Goal: Task Accomplishment & Management: Use online tool/utility

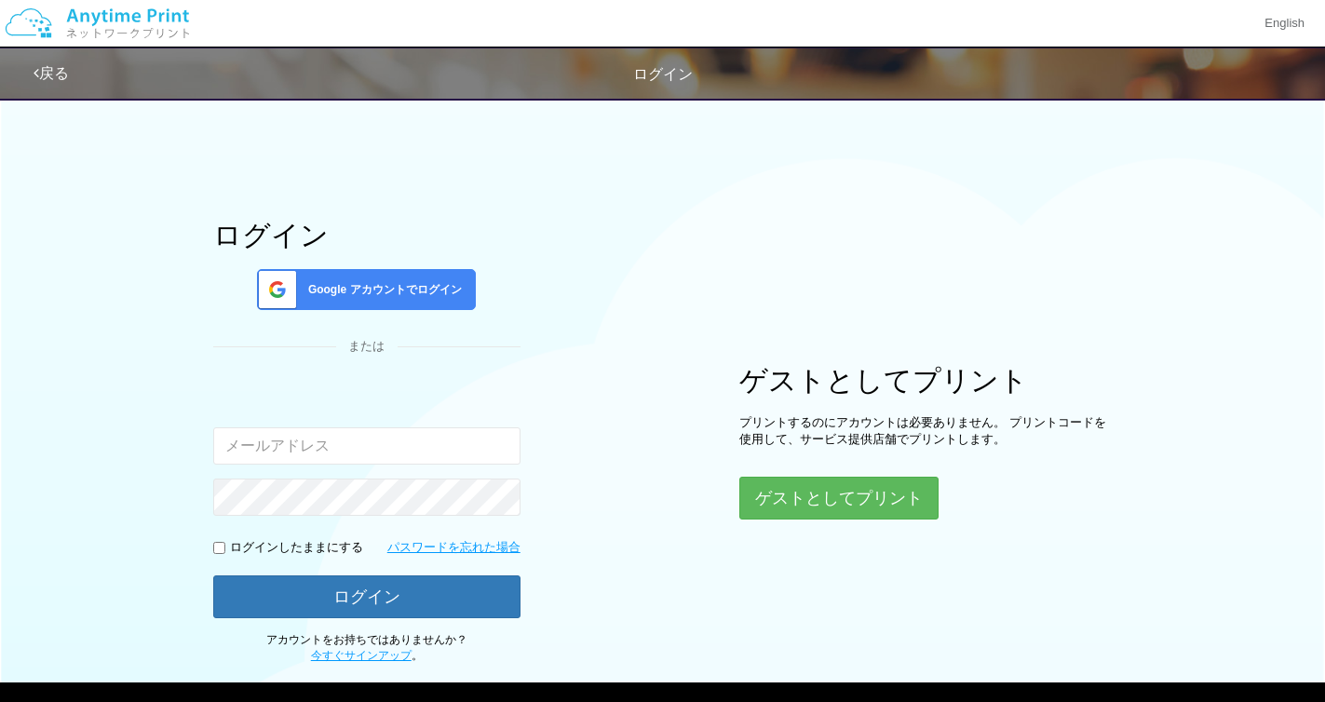
scroll to position [96, 0]
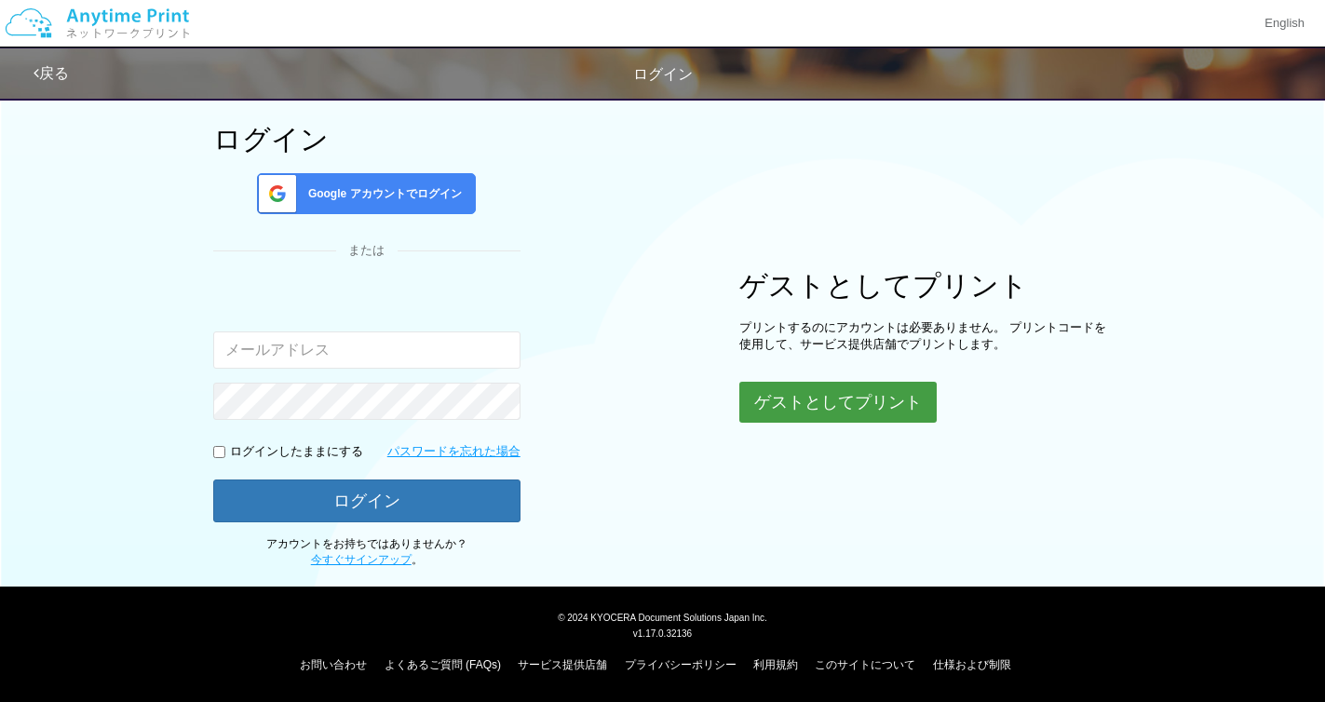
click at [883, 410] on button "ゲストとしてプリント" at bounding box center [837, 402] width 197 height 41
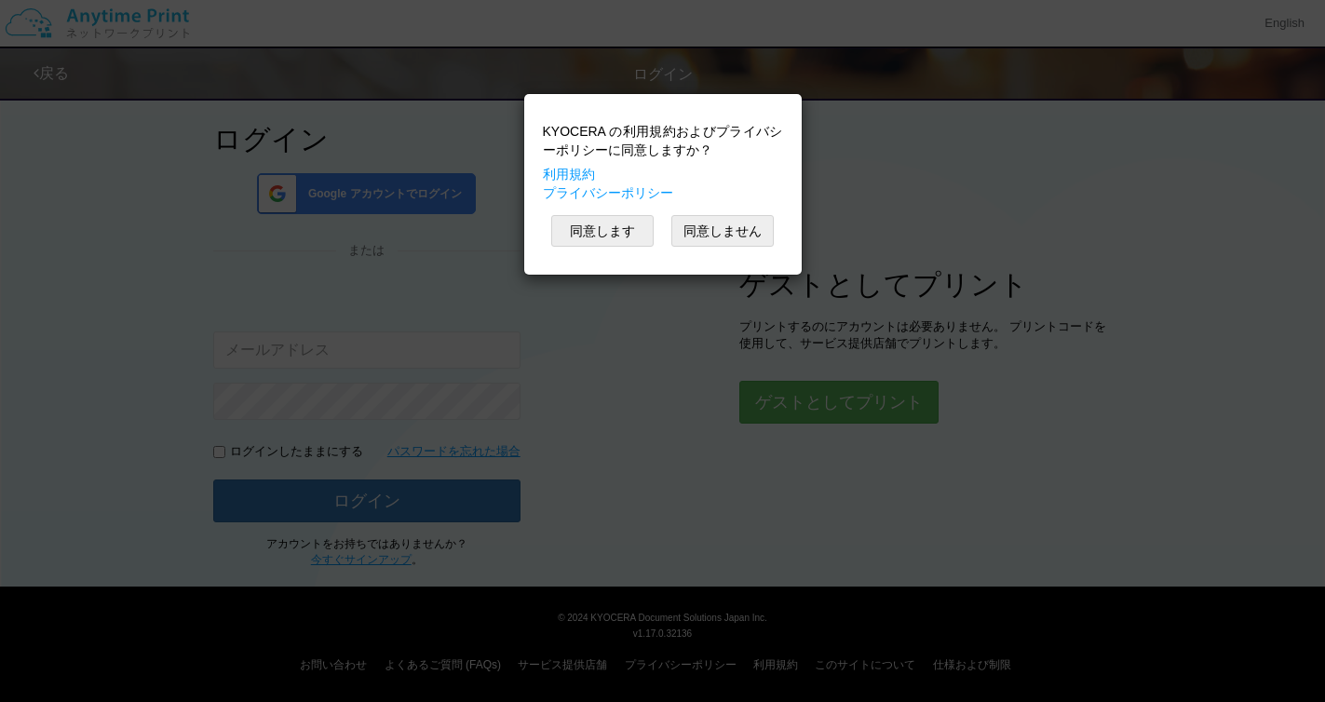
click at [605, 212] on div "KYOCERA の利用規約およびプライバシーポリシーに同意しますか？ 利用規約 プライバシーポリシー 同意します 同意しません" at bounding box center [662, 184] width 259 height 162
click at [605, 224] on button "同意します" at bounding box center [602, 231] width 102 height 32
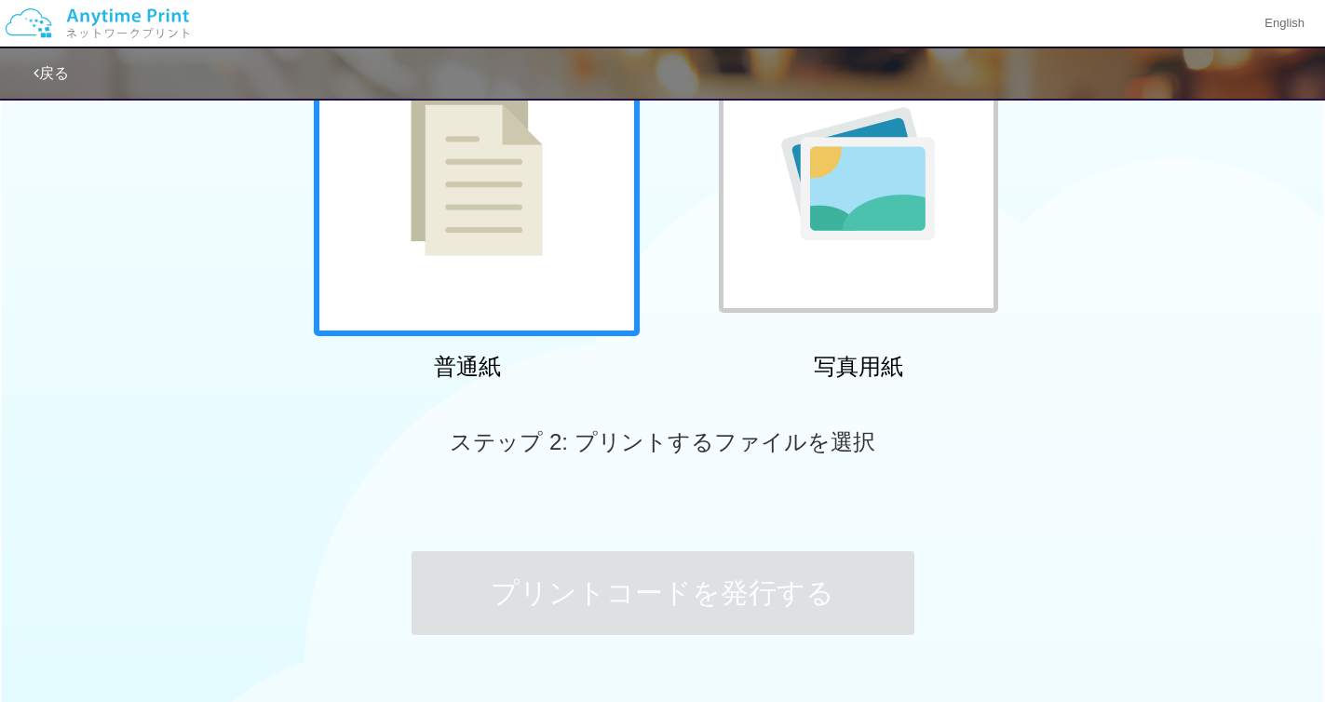
scroll to position [267, 0]
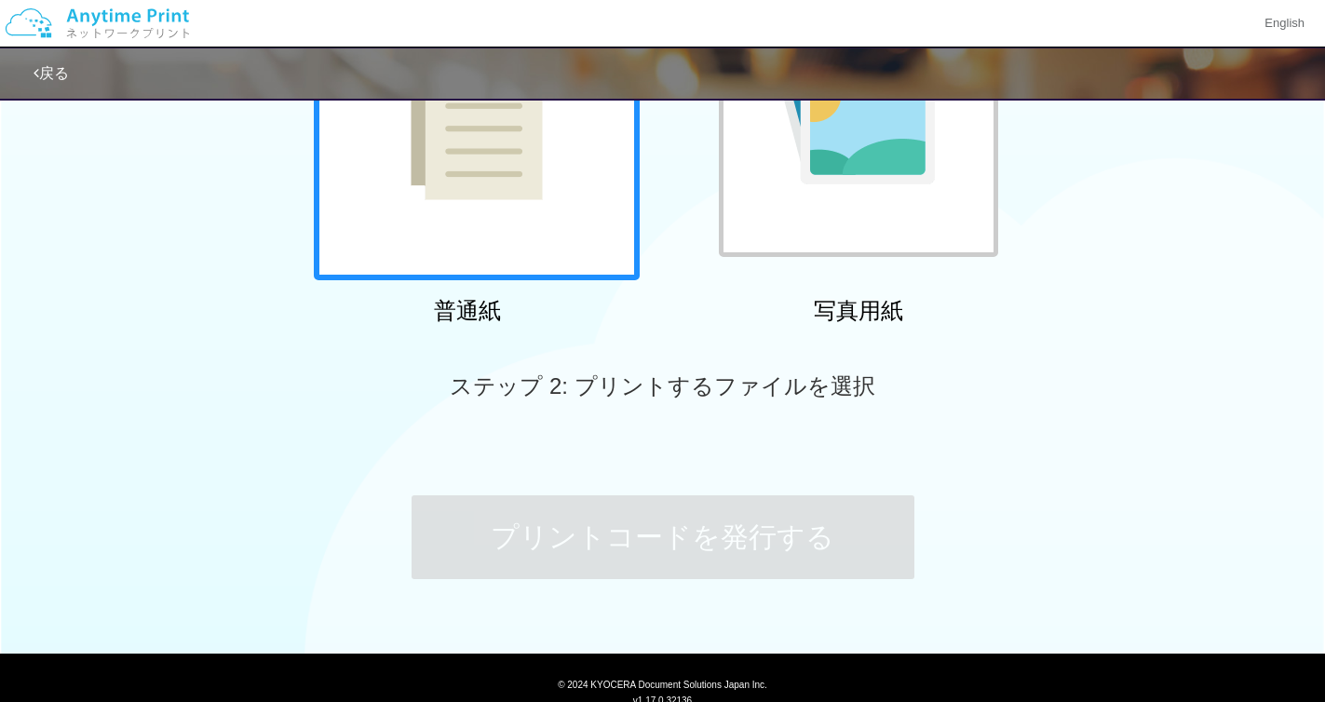
click at [565, 227] on div at bounding box center [477, 117] width 326 height 326
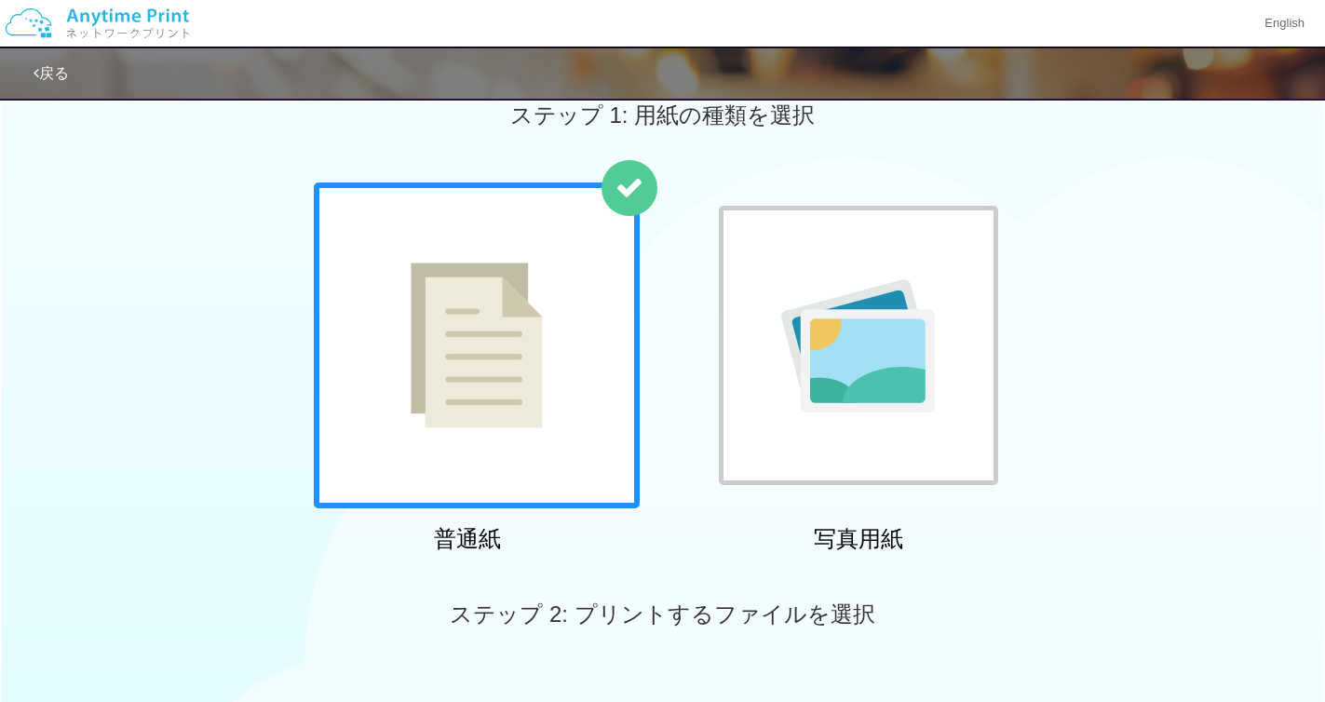
scroll to position [0, 0]
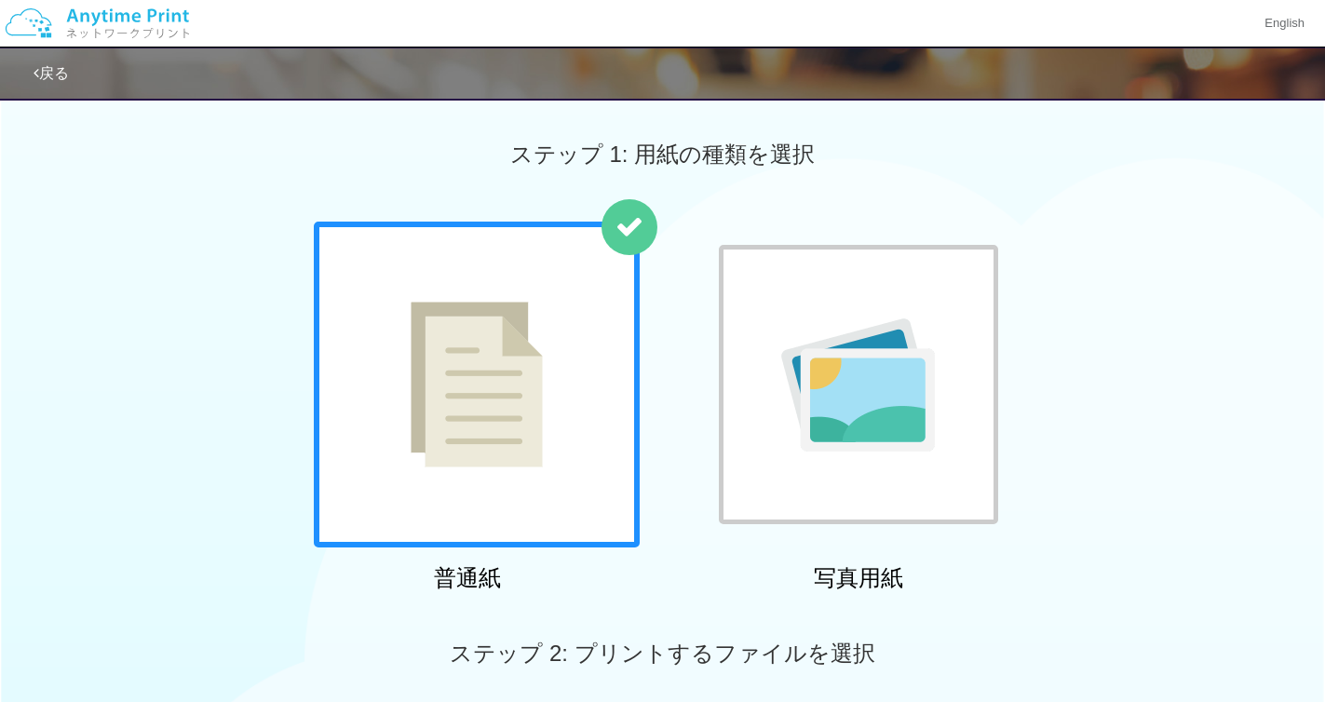
click at [762, 303] on div at bounding box center [858, 384] width 279 height 279
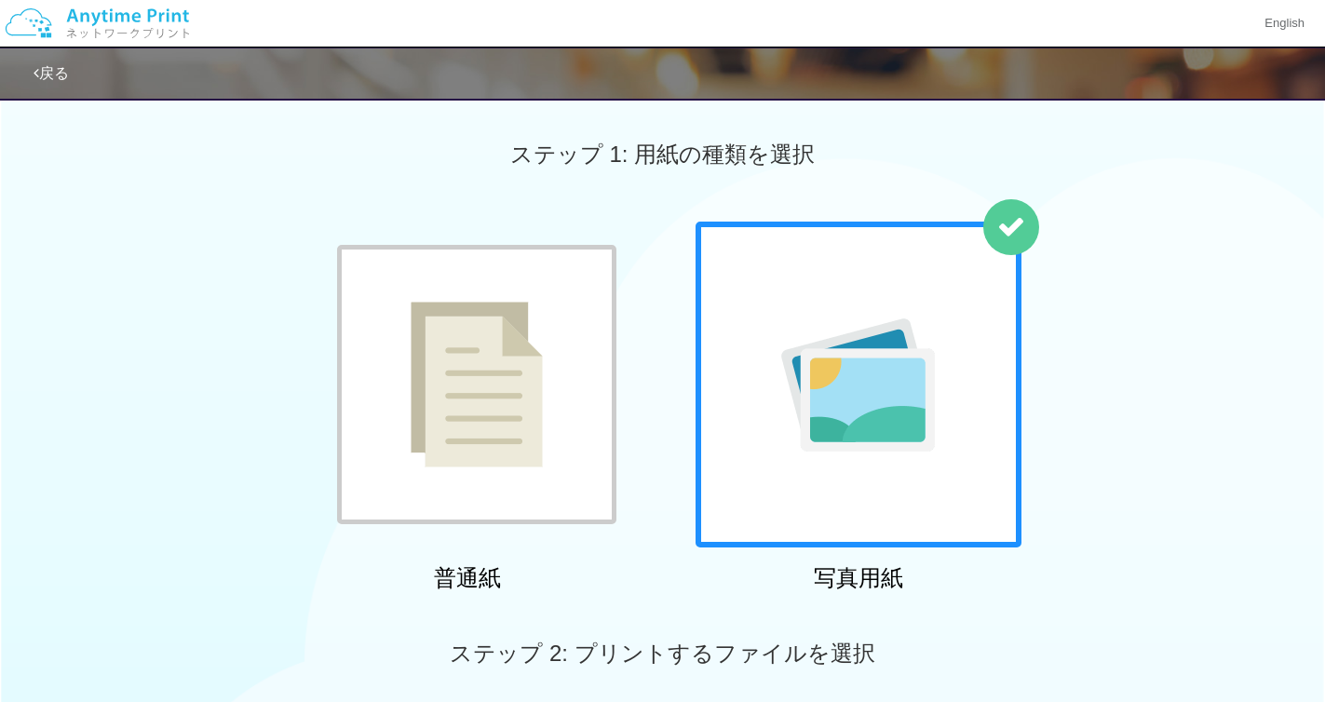
click at [568, 284] on div at bounding box center [476, 384] width 279 height 279
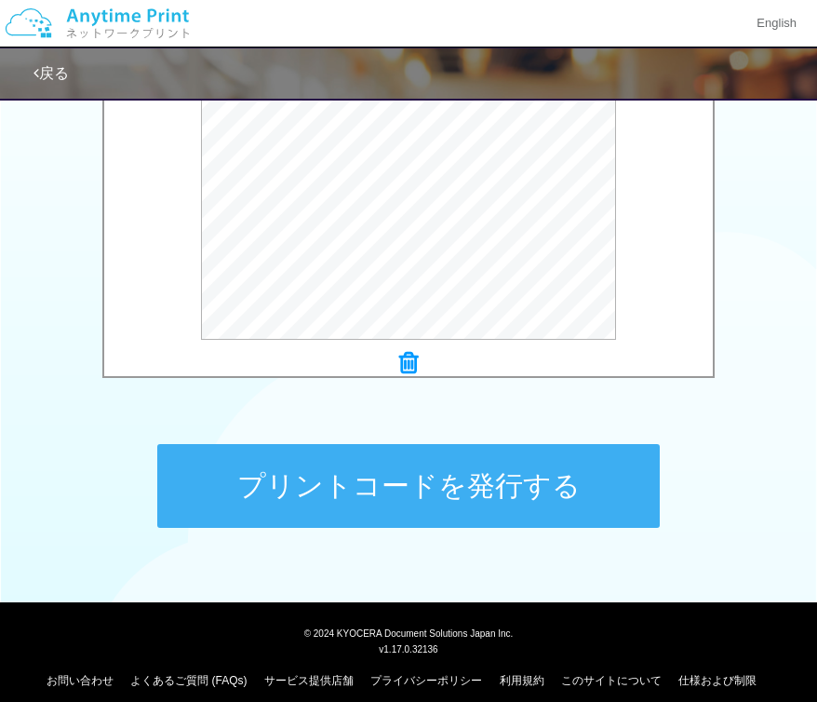
scroll to position [703, 0]
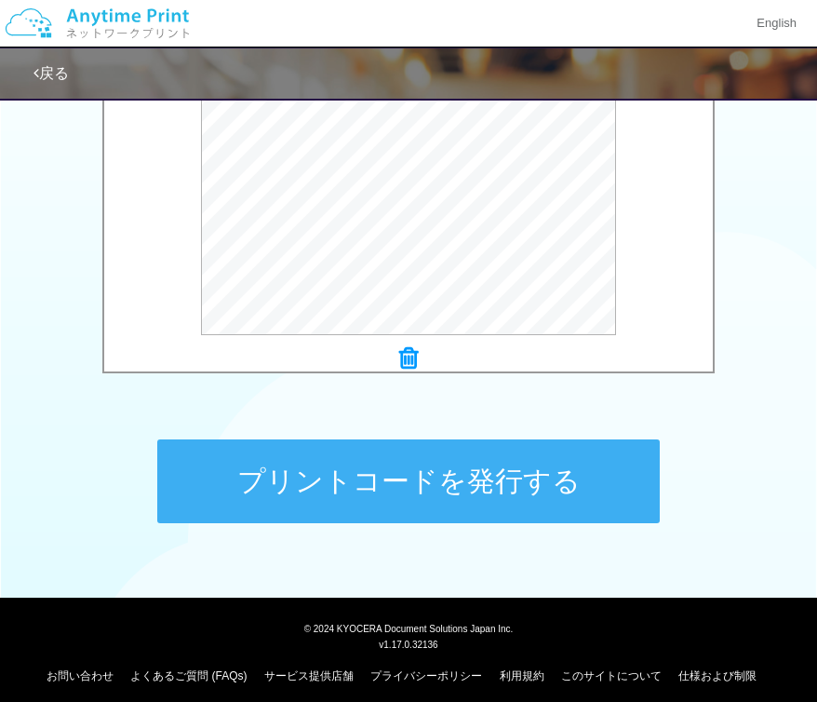
click at [365, 470] on button "プリントコードを発行する" at bounding box center [408, 481] width 503 height 84
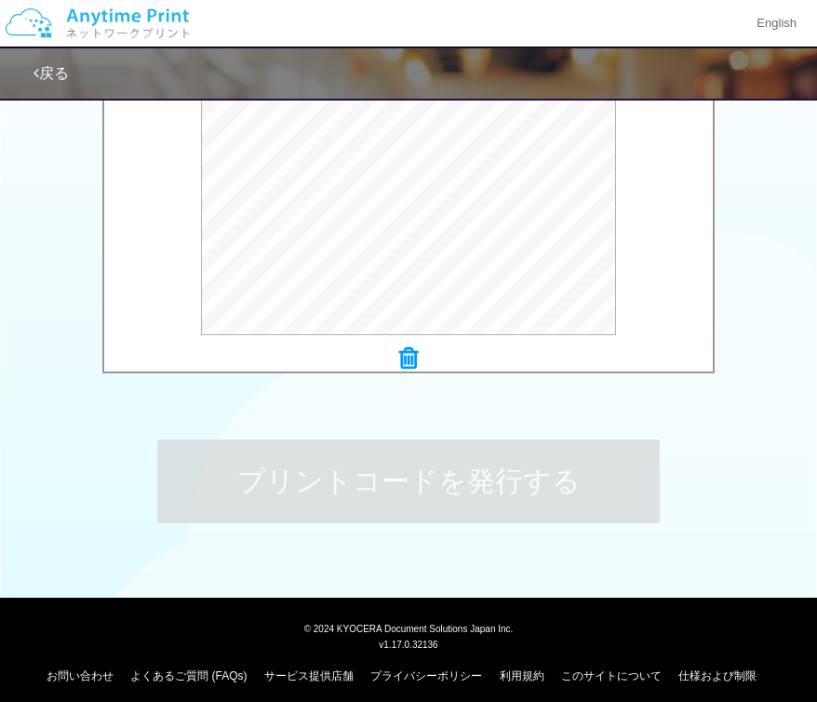
scroll to position [0, 0]
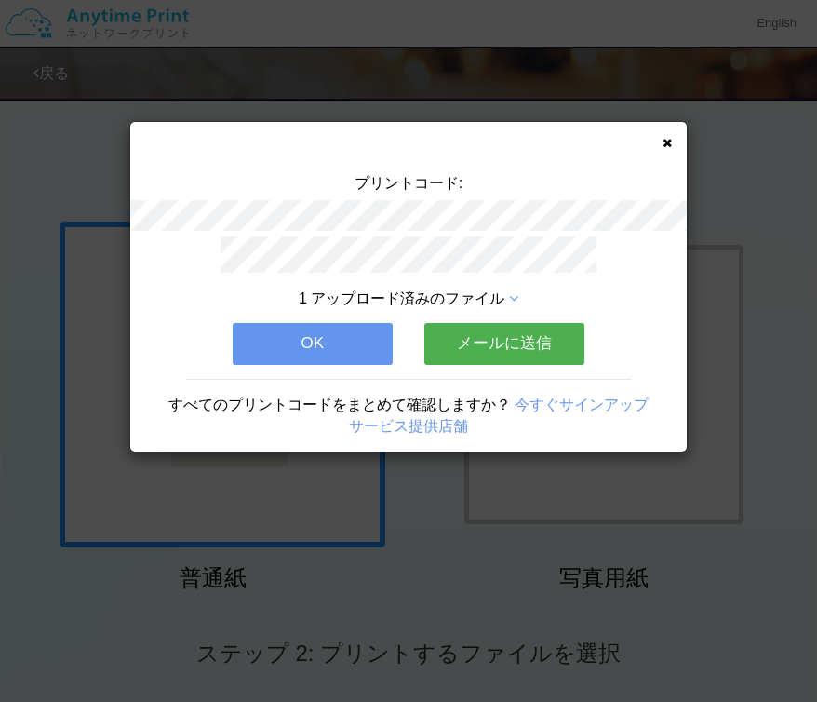
click at [493, 350] on button "メールに送信" at bounding box center [504, 343] width 160 height 41
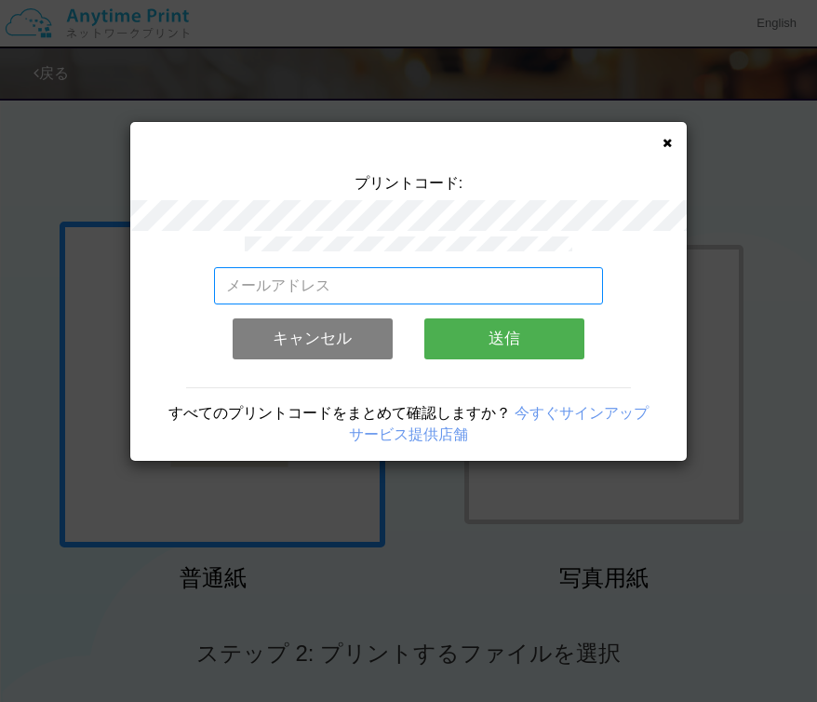
click at [357, 287] on input "email" at bounding box center [409, 285] width 390 height 37
drag, startPoint x: 491, startPoint y: 285, endPoint x: 142, endPoint y: 275, distance: 348.3
click at [142, 275] on div "[PERSON_NAME][EMAIL_ADDRESS][DOMAIN_NAME] 有効なメールアドレスを入力してください。 このメールアドレスは、すでに別の…" at bounding box center [408, 348] width 557 height 224
type input "[PERSON_NAME][EMAIL_ADDRESS][DOMAIN_NAME]"
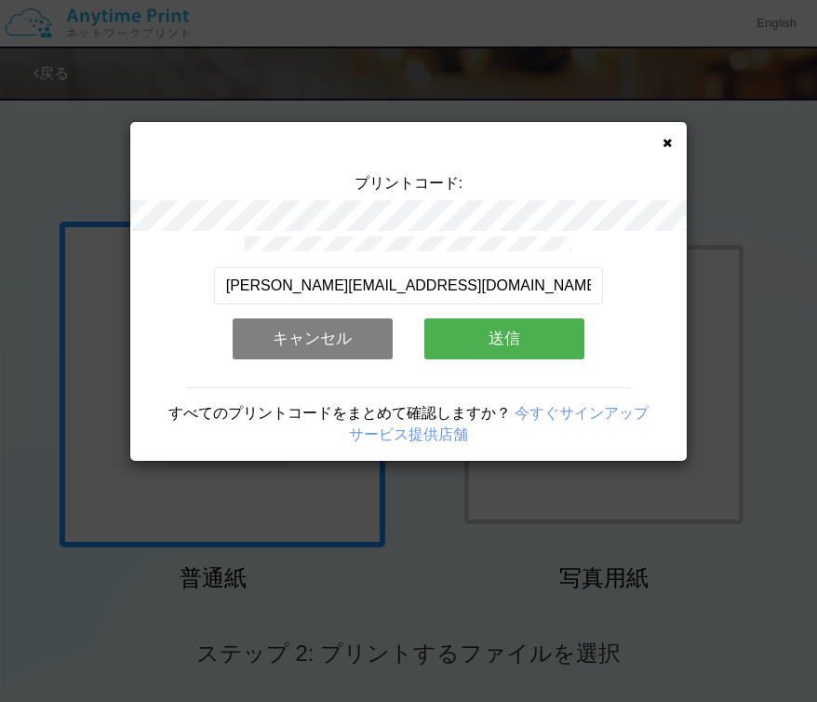
click at [537, 355] on button "送信" at bounding box center [504, 338] width 160 height 41
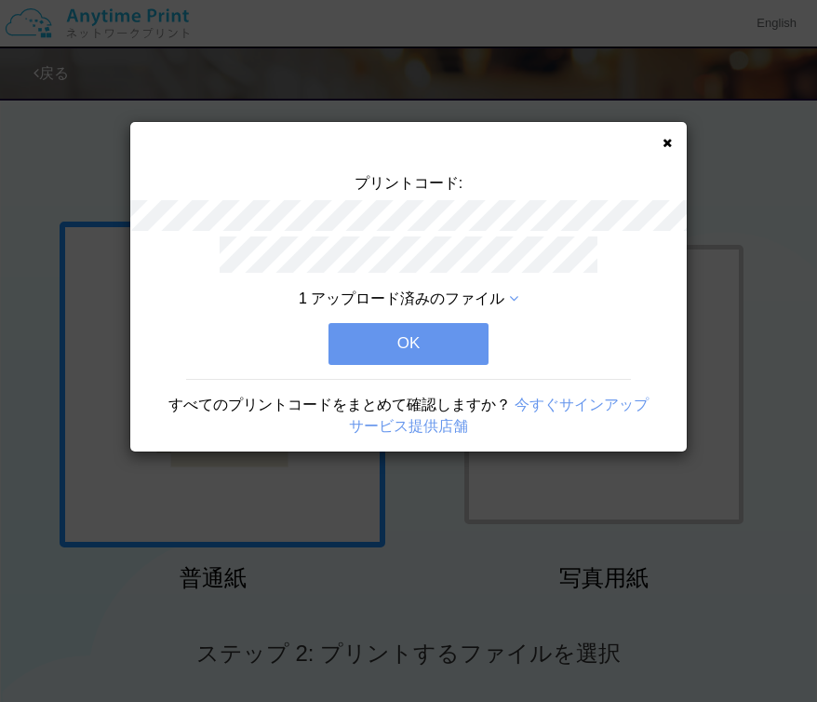
click at [462, 357] on button "OK" at bounding box center [409, 343] width 160 height 41
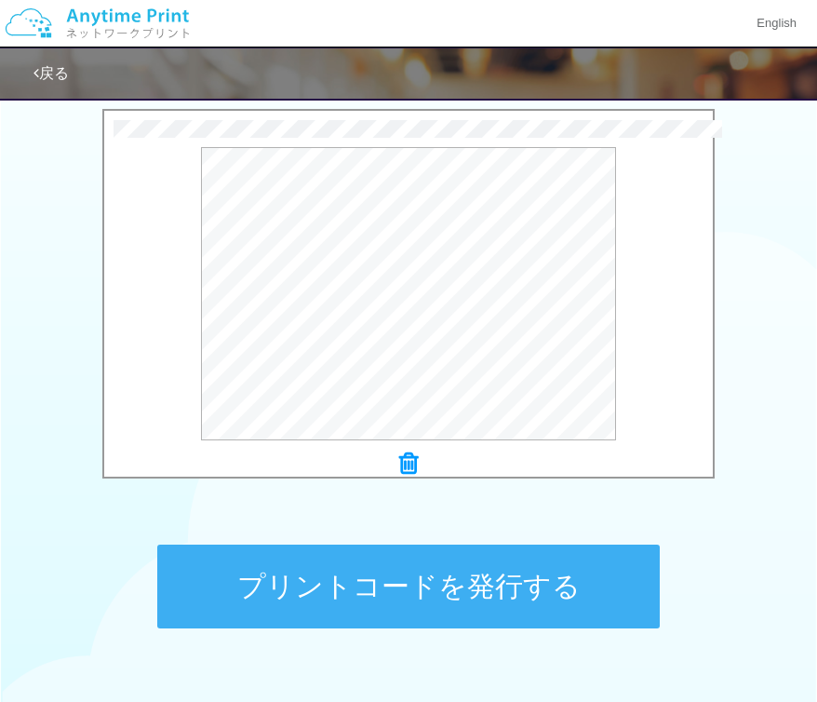
scroll to position [714, 0]
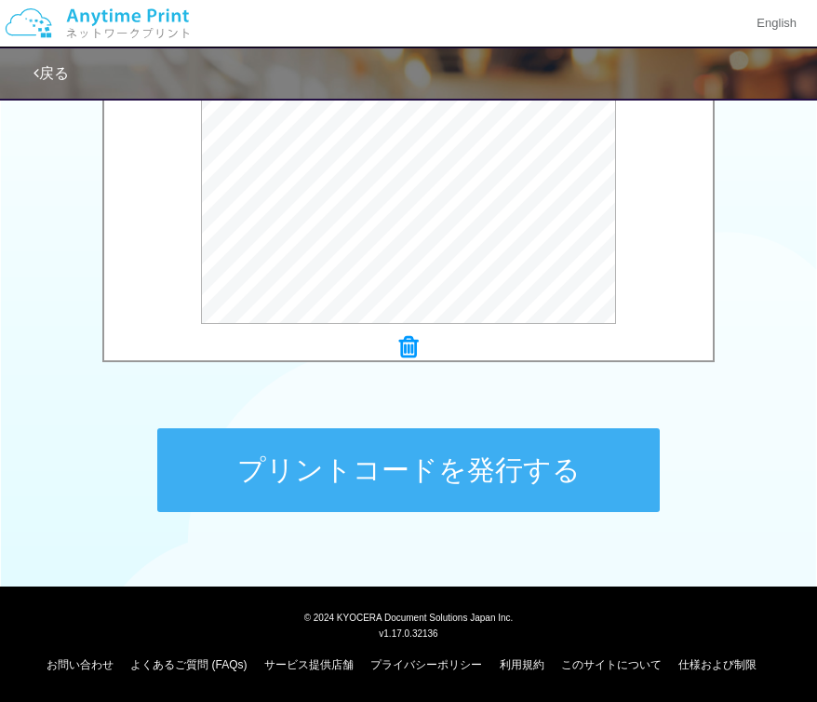
click at [397, 455] on button "プリントコードを発行する" at bounding box center [408, 470] width 503 height 84
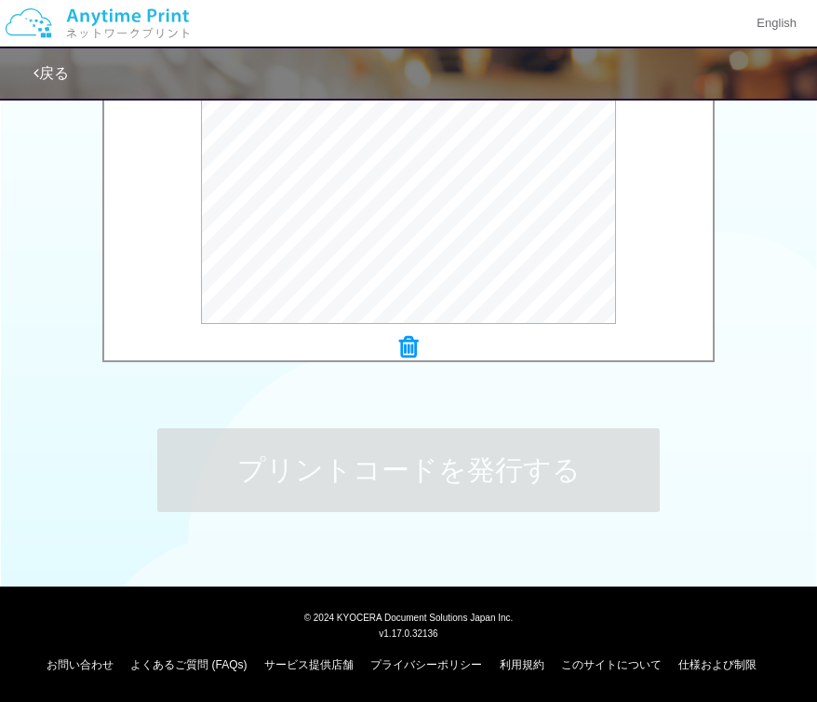
scroll to position [0, 0]
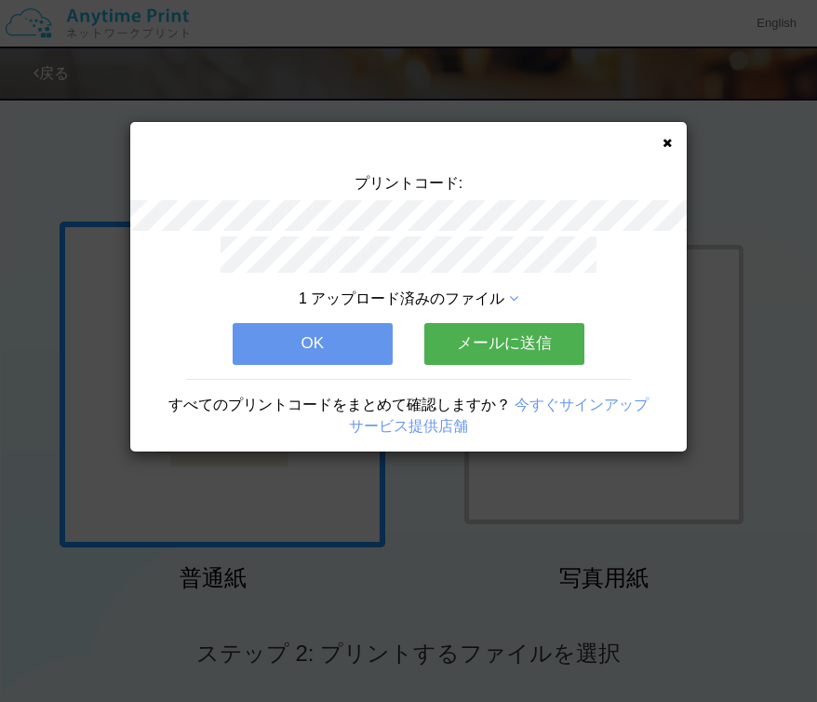
click at [478, 349] on button "メールに送信" at bounding box center [504, 343] width 160 height 41
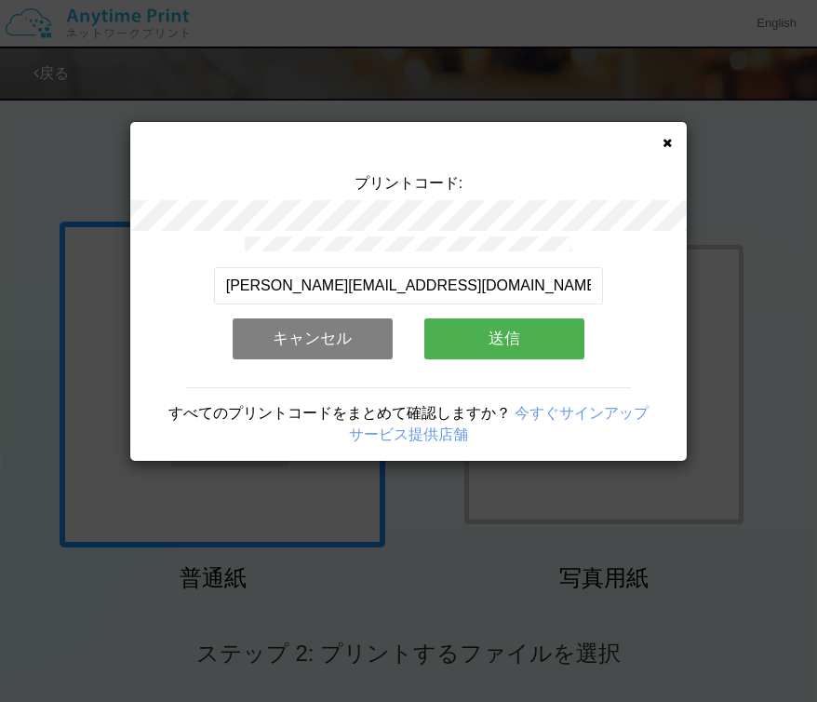
click at [465, 342] on button "送信" at bounding box center [504, 338] width 160 height 41
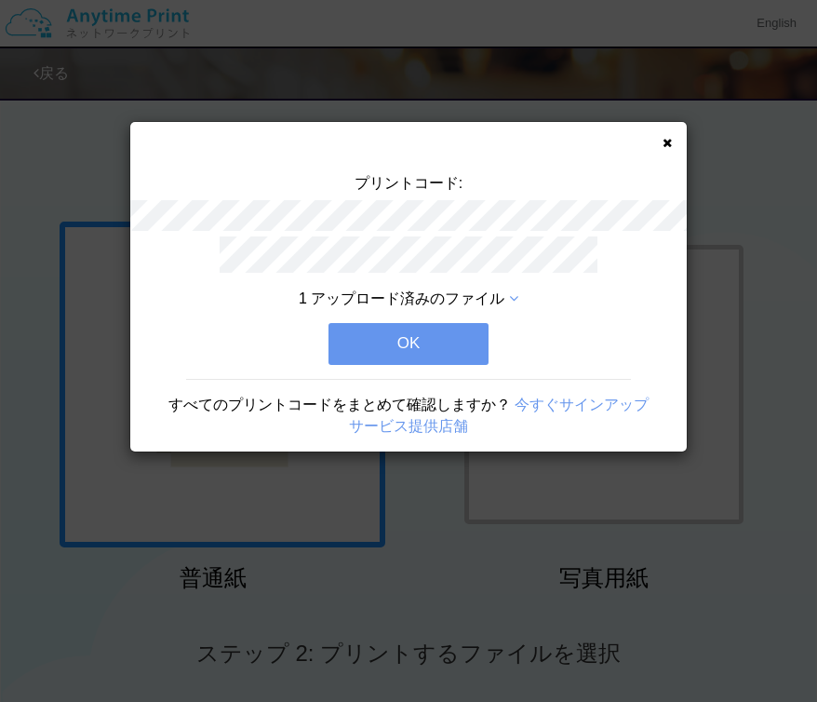
click at [458, 346] on button "OK" at bounding box center [409, 343] width 160 height 41
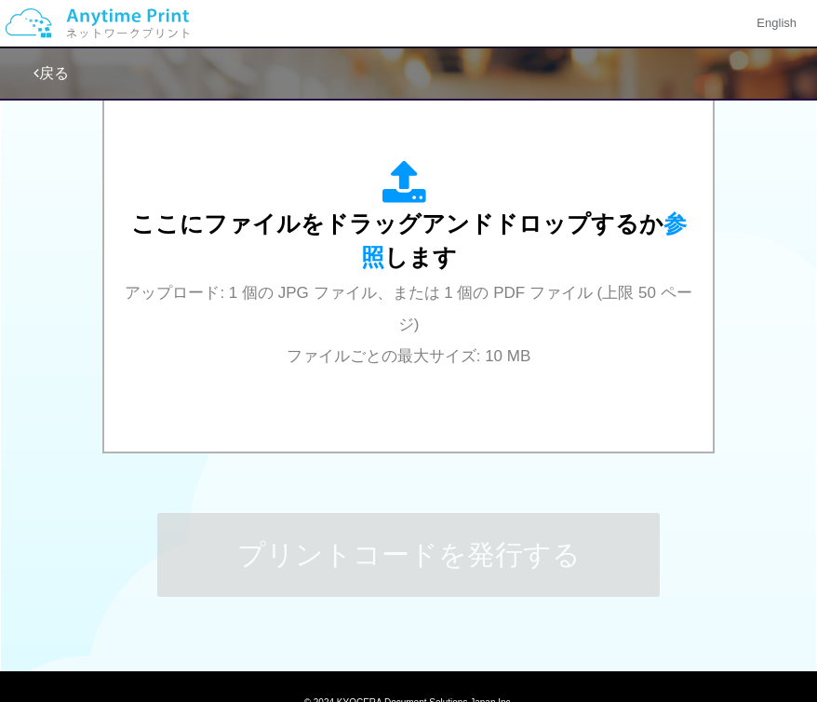
scroll to position [650, 0]
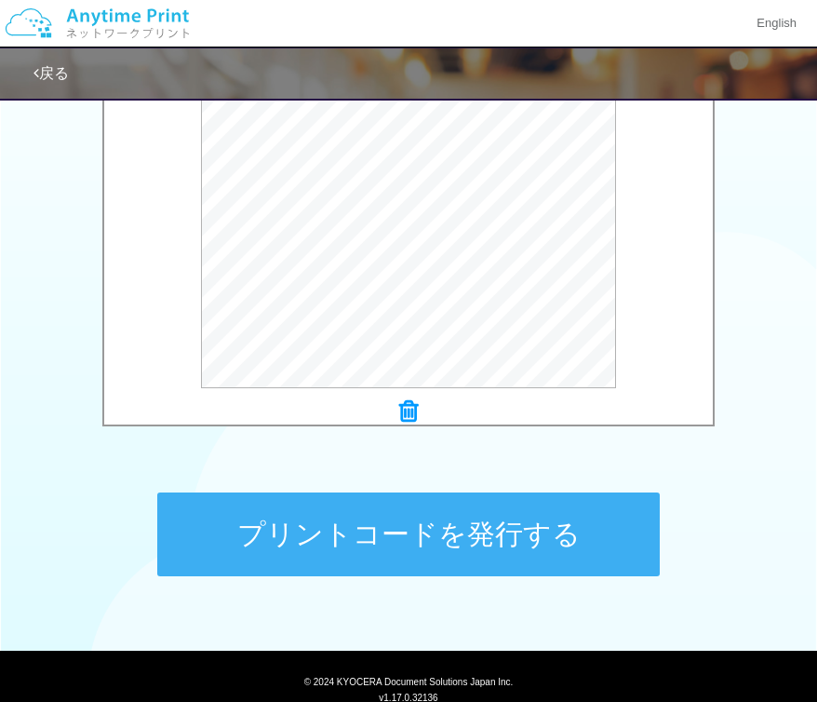
click at [433, 553] on button "プリントコードを発行する" at bounding box center [408, 534] width 503 height 84
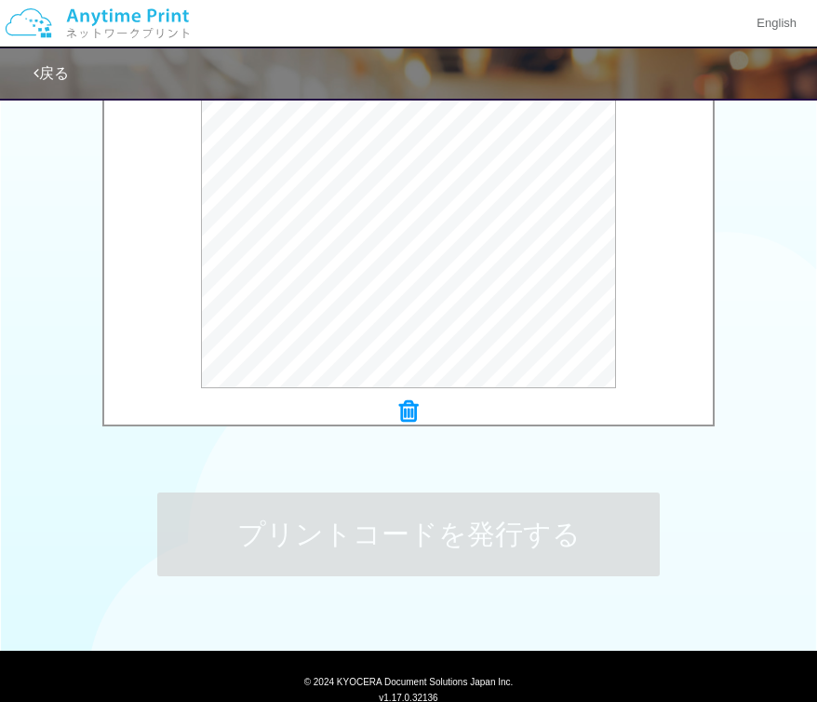
scroll to position [0, 0]
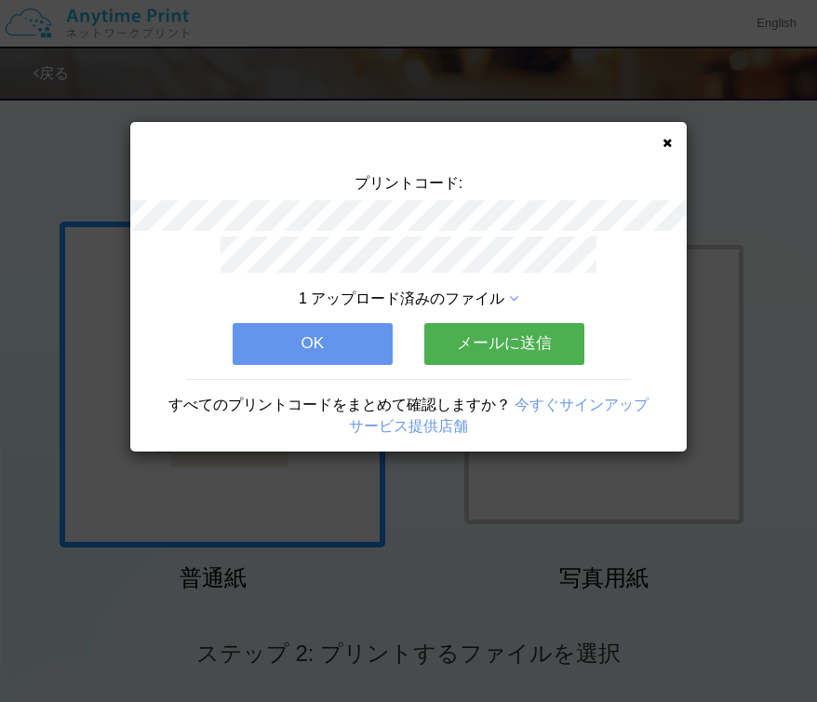
click at [491, 350] on button "メールに送信" at bounding box center [504, 343] width 160 height 41
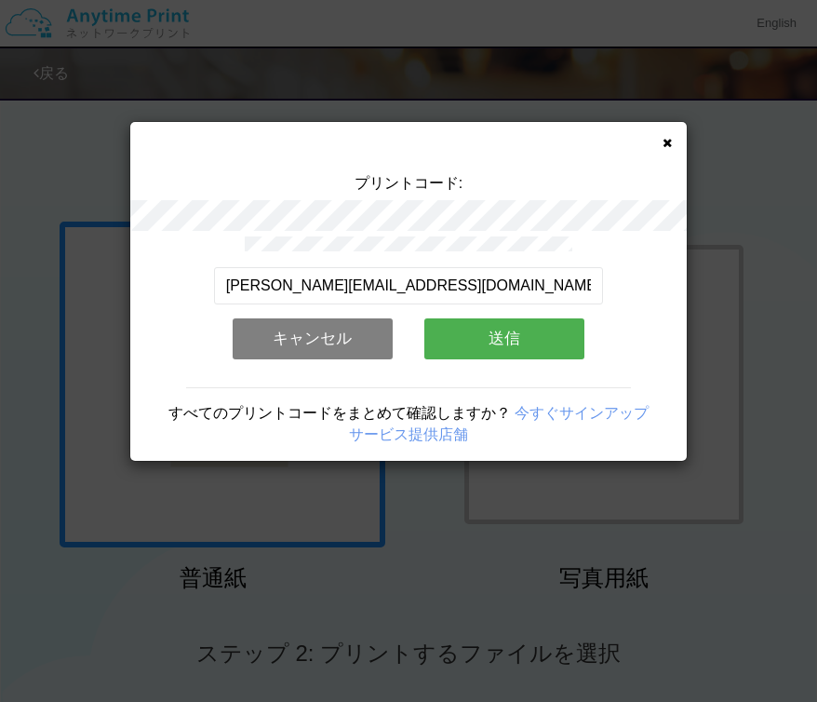
click at [489, 350] on button "送信" at bounding box center [504, 338] width 160 height 41
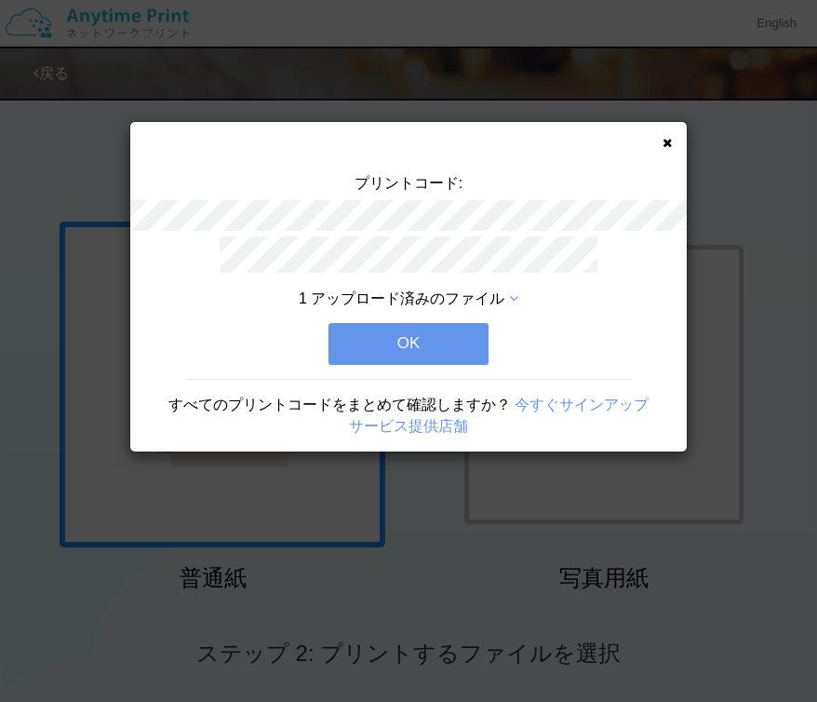
click at [446, 349] on button "OK" at bounding box center [409, 343] width 160 height 41
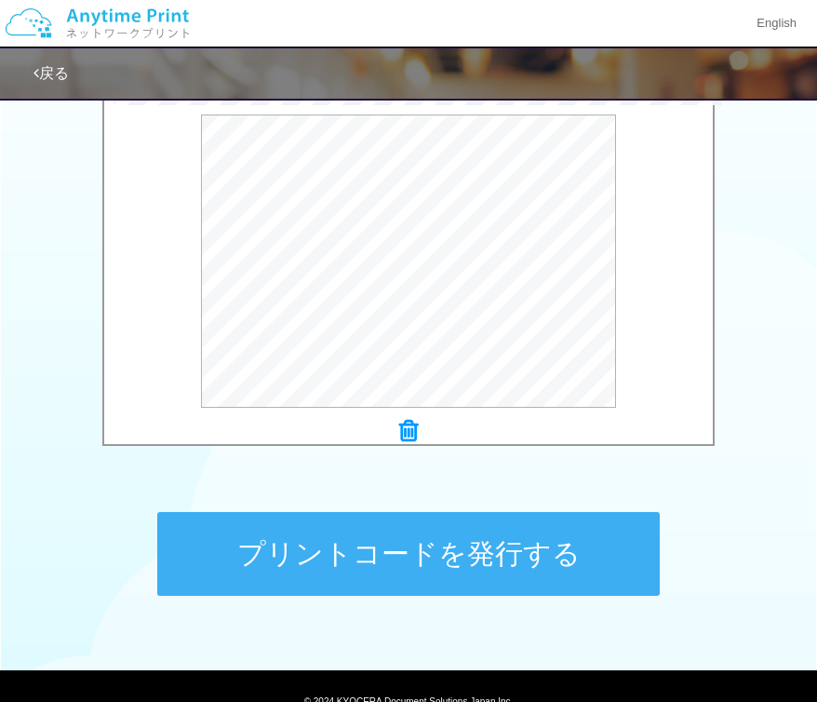
scroll to position [714, 0]
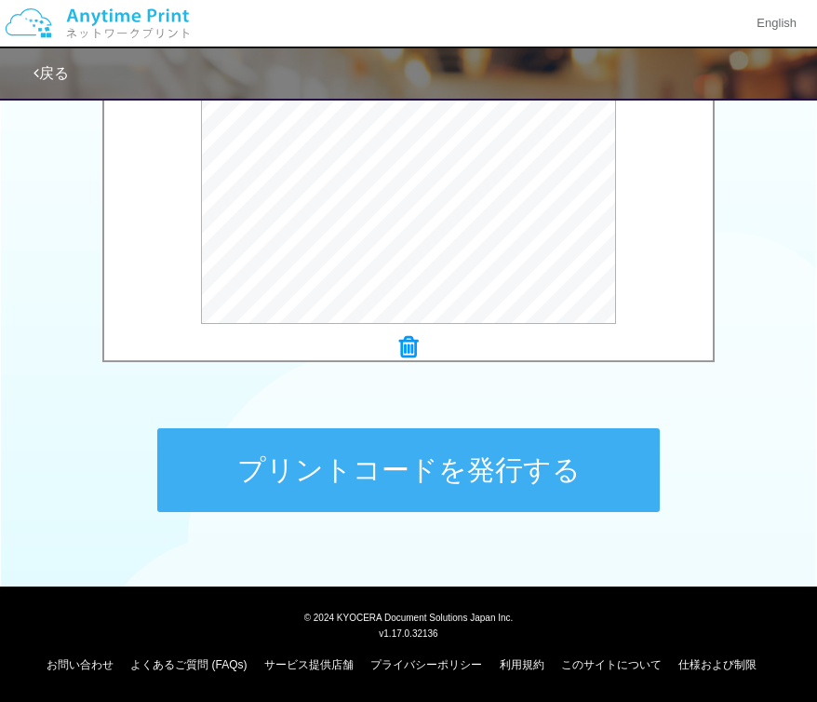
click at [382, 463] on button "プリントコードを発行する" at bounding box center [408, 470] width 503 height 84
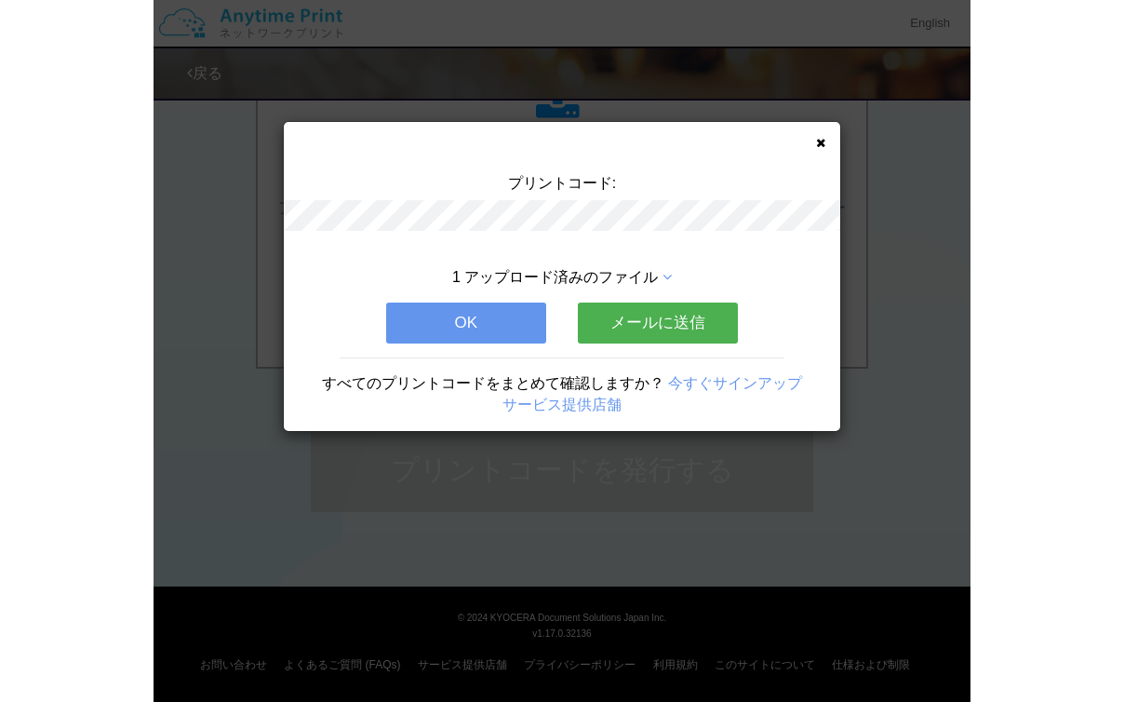
scroll to position [0, 0]
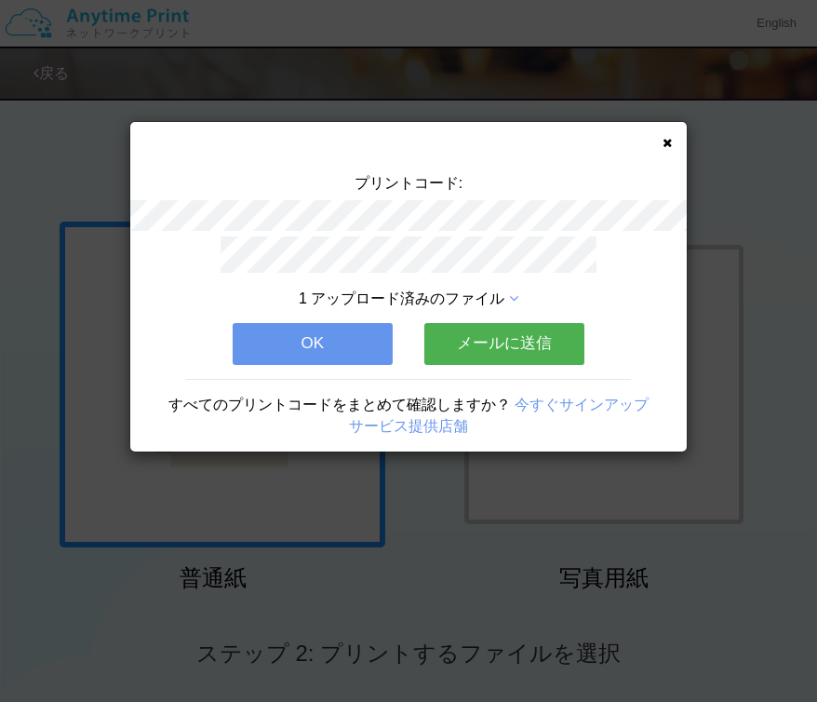
click at [498, 351] on button "メールに送信" at bounding box center [504, 343] width 160 height 41
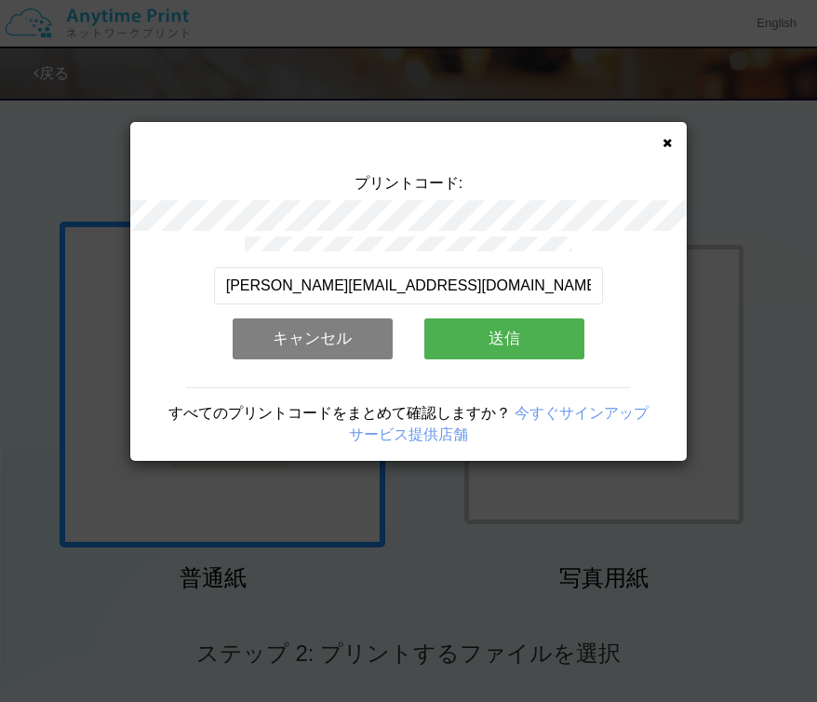
click at [500, 352] on button "送信" at bounding box center [504, 338] width 160 height 41
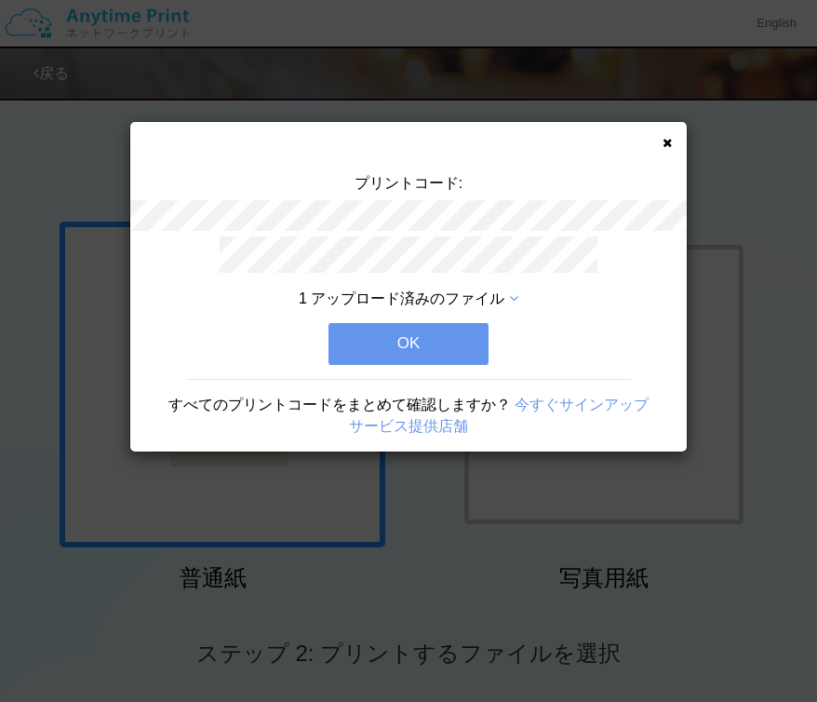
click at [464, 350] on button "OK" at bounding box center [409, 343] width 160 height 41
